Goal: Task Accomplishment & Management: Manage account settings

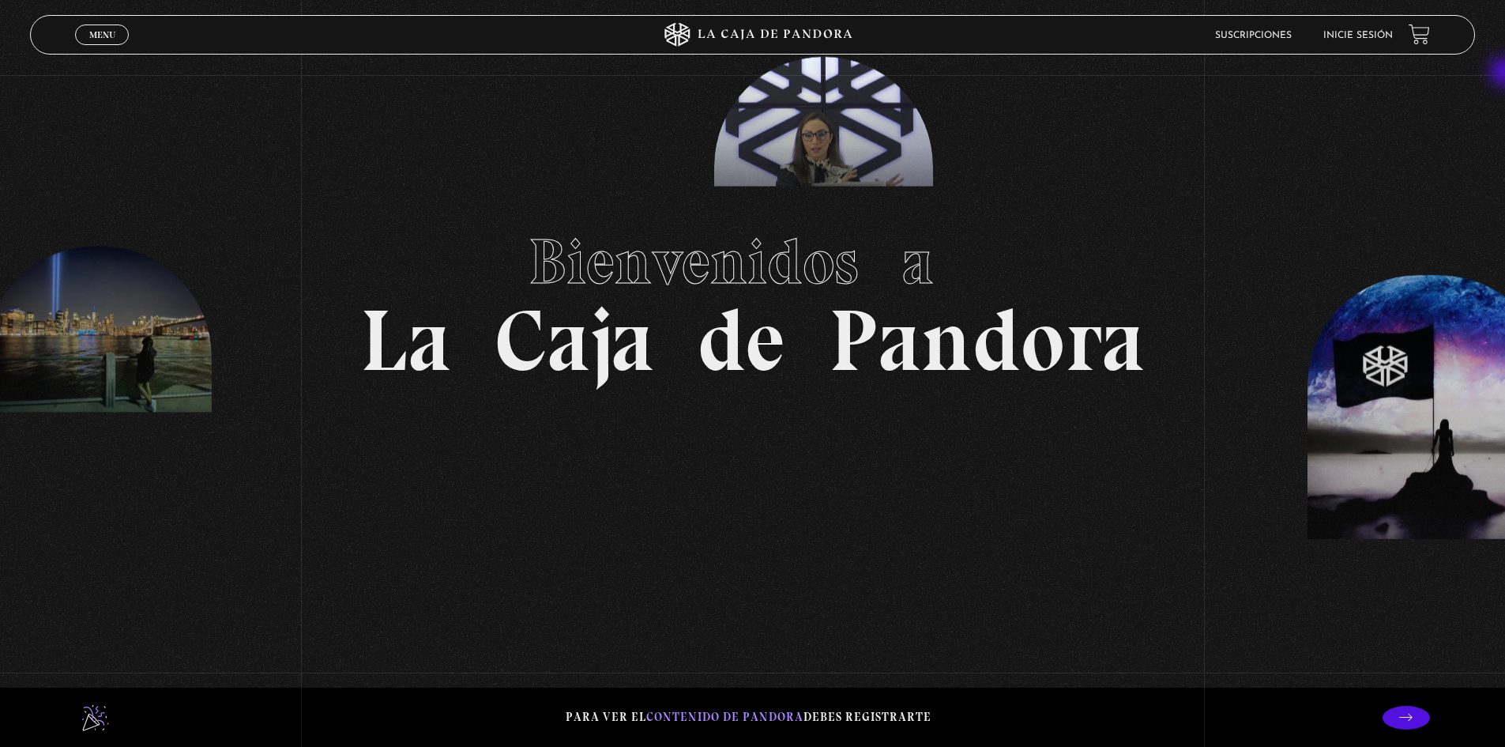
scroll to position [97, 0]
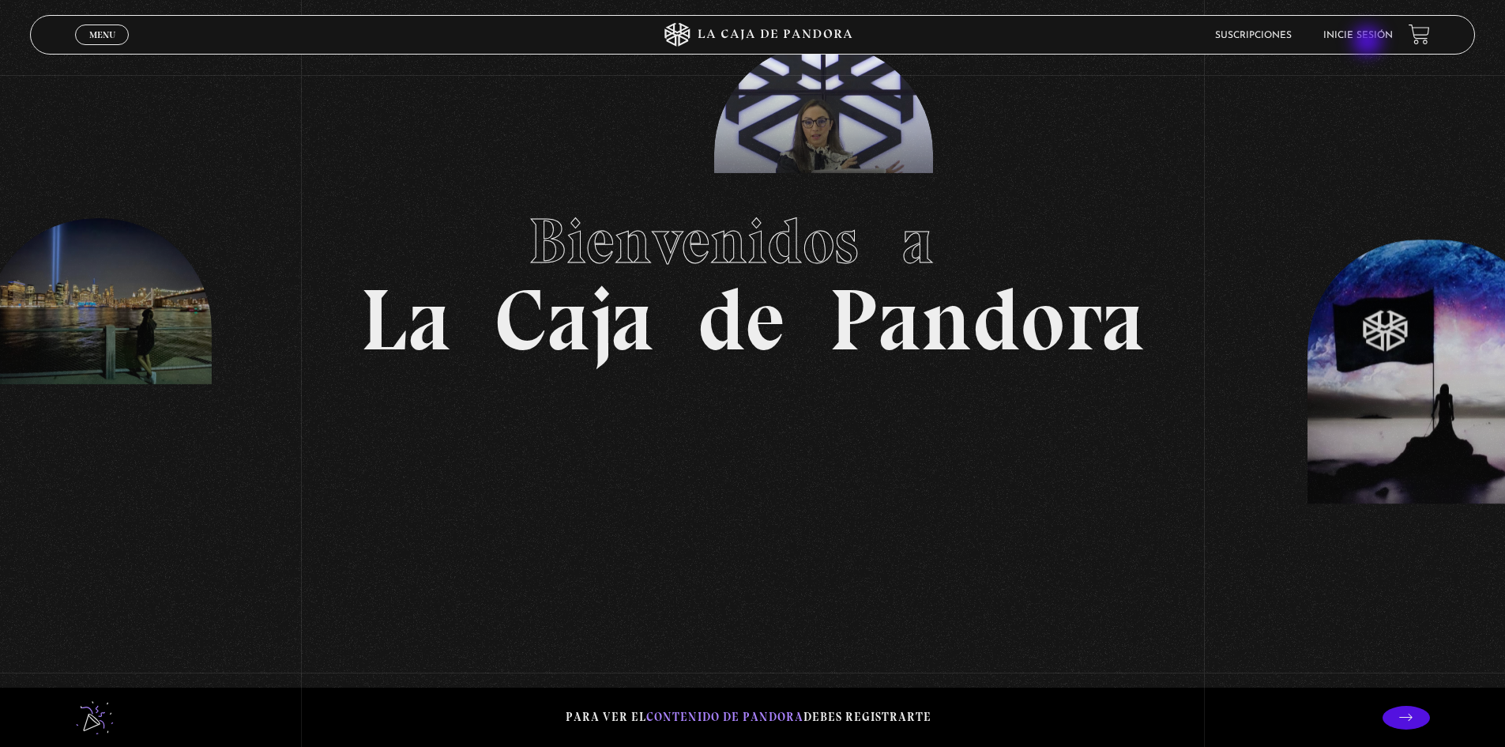
click at [1369, 43] on li "Inicie sesión" at bounding box center [1359, 35] width 70 height 24
click at [1380, 37] on link "Inicie sesión" at bounding box center [1359, 35] width 70 height 9
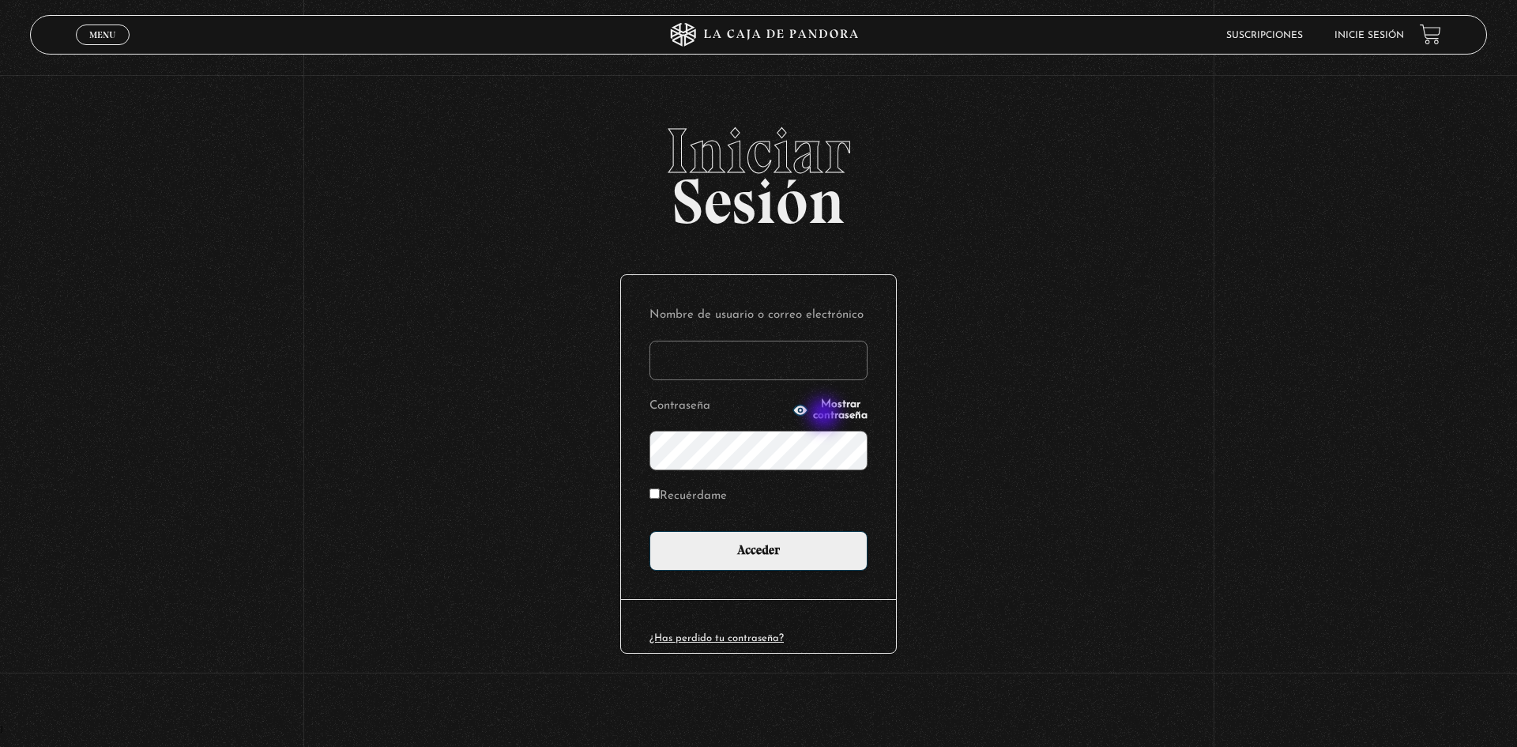
type input "Mel03"
click at [688, 571] on div "Nombre de usuario o correo electrónico Mel03 Contraseña Mostrar contraseña Recu…" at bounding box center [758, 437] width 275 height 324
click at [786, 562] on input "Acceder" at bounding box center [759, 551] width 218 height 40
